Goal: Ask a question

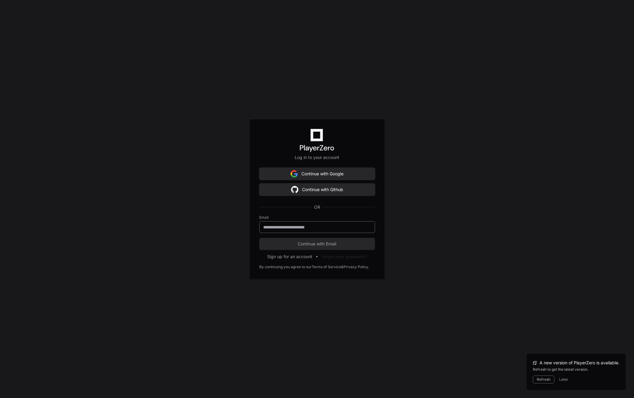
click at [294, 230] on div at bounding box center [317, 227] width 116 height 12
type input "**********"
click at [313, 243] on span "Continue with Email" at bounding box center [317, 244] width 116 height 6
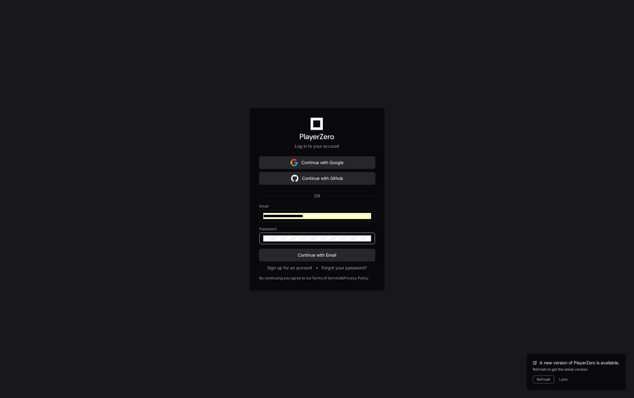
click at [259, 249] on button "Continue with Email" at bounding box center [317, 255] width 116 height 12
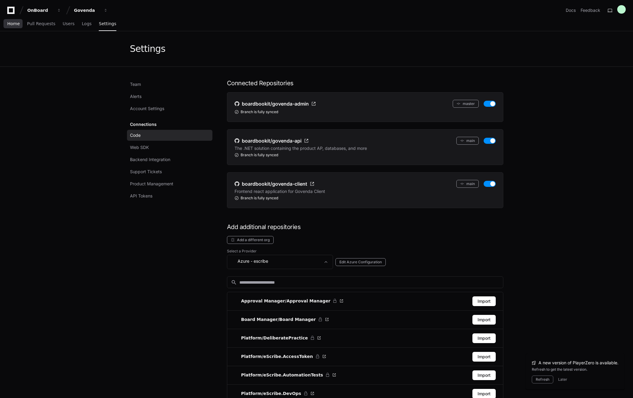
click at [13, 26] on link "Home" at bounding box center [13, 24] width 12 height 14
click at [16, 22] on span "Home" at bounding box center [13, 24] width 12 height 4
click at [18, 23] on span "Home" at bounding box center [13, 24] width 12 height 4
click at [27, 24] on span "Pull Requests" at bounding box center [41, 24] width 28 height 4
click at [15, 27] on link "Home" at bounding box center [13, 24] width 12 height 14
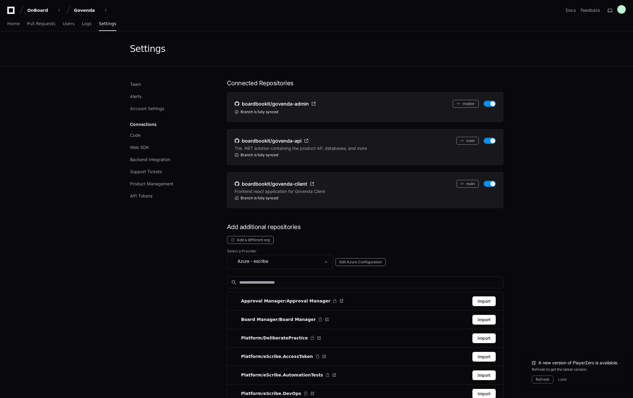
click at [40, 11] on div "OnBoard" at bounding box center [40, 10] width 26 height 6
click at [88, 11] on div "Govenda" at bounding box center [87, 10] width 26 height 6
click at [96, 47] on span "eScribe" at bounding box center [92, 44] width 17 height 7
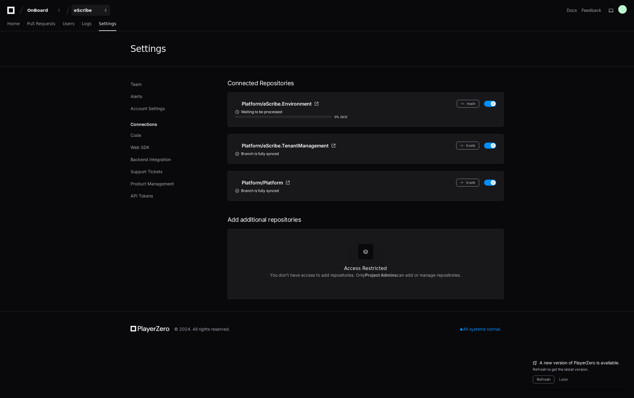
click at [85, 11] on div "eScribe" at bounding box center [87, 10] width 26 height 6
click at [91, 57] on span "Govenda" at bounding box center [94, 56] width 21 height 7
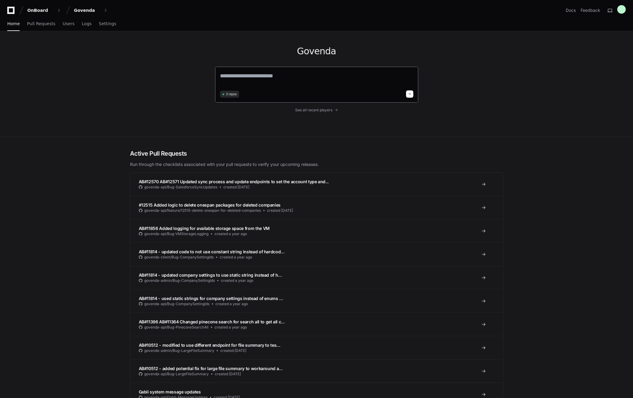
click at [257, 78] on textarea at bounding box center [316, 80] width 193 height 17
type textarea "**********"
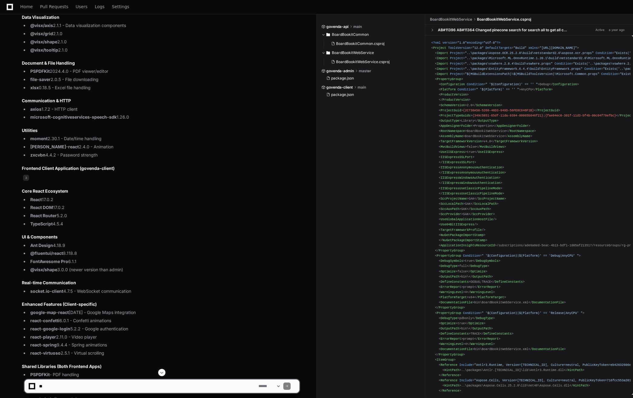
scroll to position [1034, 0]
click at [25, 178] on span "3" at bounding box center [26, 178] width 6 height 6
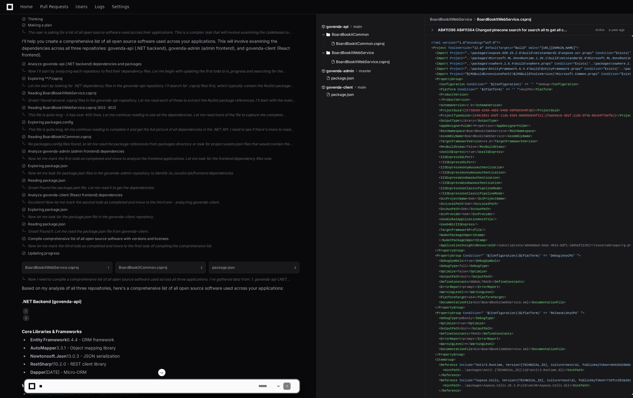
scroll to position [267, 0]
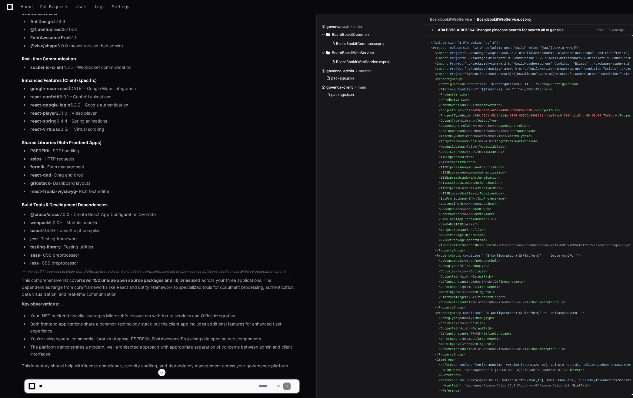
scroll to position [1278, 0]
